Goal: Transaction & Acquisition: Purchase product/service

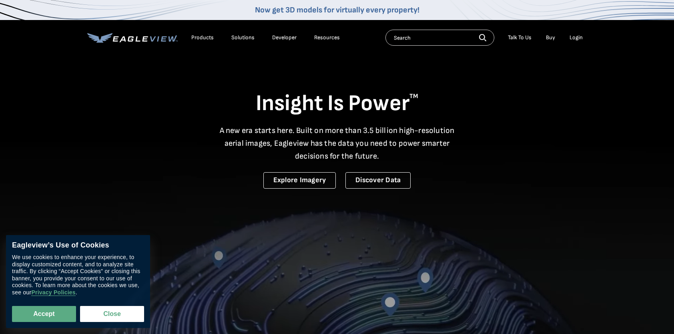
click at [575, 38] on div "Login" at bounding box center [575, 37] width 13 height 7
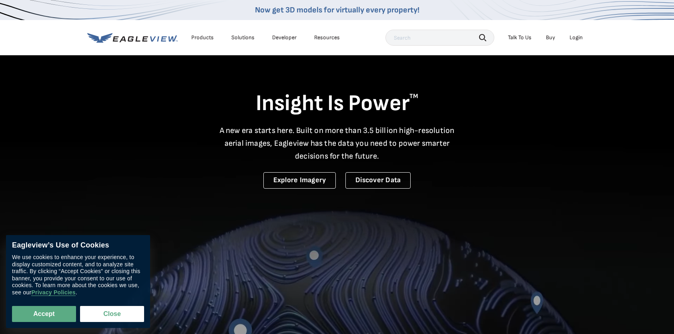
click at [578, 37] on div "Login" at bounding box center [575, 37] width 13 height 7
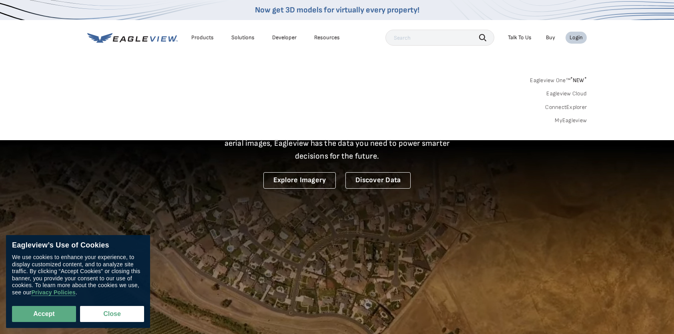
click at [571, 118] on link "MyEagleview" at bounding box center [571, 120] width 32 height 7
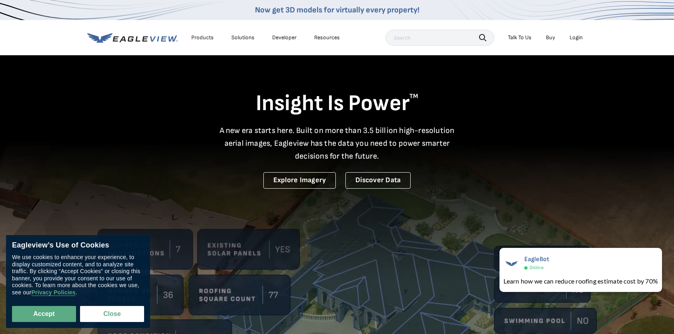
click at [471, 8] on div "Now get 3D models for virtually every property!" at bounding box center [337, 10] width 674 height 20
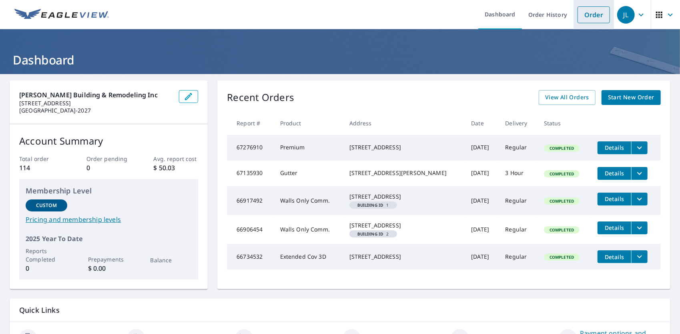
click at [580, 17] on link "Order" at bounding box center [593, 14] width 32 height 17
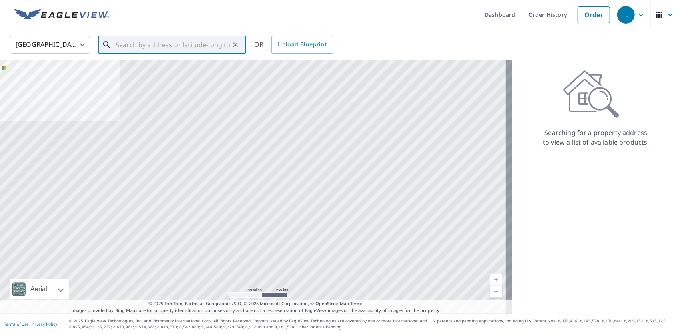
click at [168, 43] on input "text" at bounding box center [173, 45] width 114 height 22
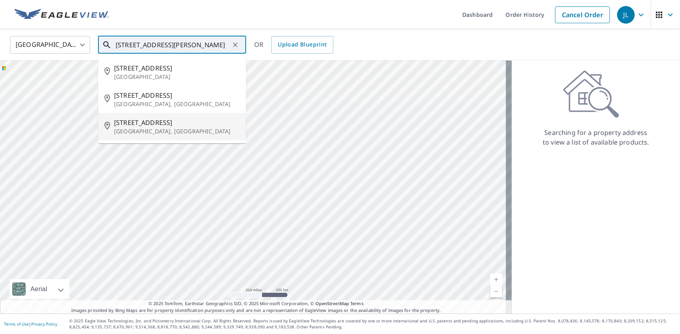
click at [154, 125] on span "20092 67th Ave N" at bounding box center [177, 123] width 126 height 10
type input "20092 67th Ave N Maple Grove, MN"
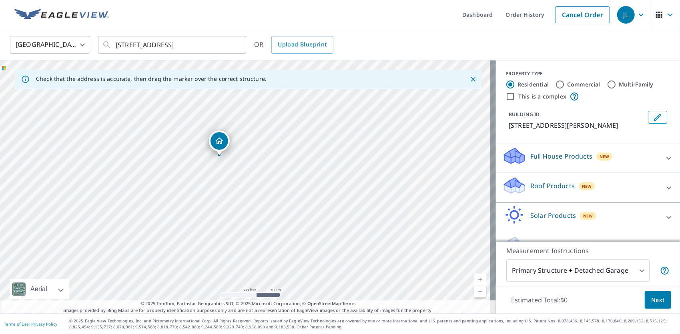
drag, startPoint x: 192, startPoint y: 208, endPoint x: 189, endPoint y: 172, distance: 36.6
click at [189, 172] on div "20092 67th Ave Hamel, MN 55340" at bounding box center [248, 186] width 496 height 253
drag, startPoint x: 404, startPoint y: 206, endPoint x: 306, endPoint y: 212, distance: 98.2
click at [306, 212] on div "20092 67th Ave Hamel, MN 55340" at bounding box center [248, 186] width 496 height 253
